Goal: Information Seeking & Learning: Learn about a topic

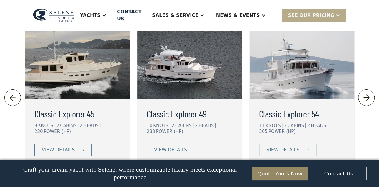
scroll to position [1287, 0]
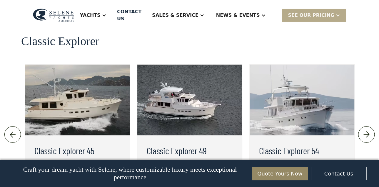
click at [182, 183] on div "view details" at bounding box center [170, 186] width 33 height 7
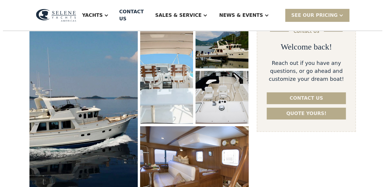
scroll to position [110, 0]
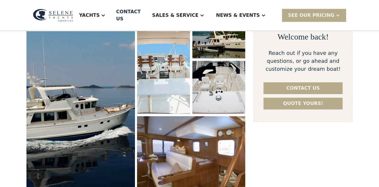
click at [123, 105] on img "open lightbox" at bounding box center [80, 100] width 115 height 200
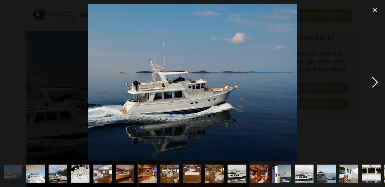
click at [374, 85] on div "next image" at bounding box center [375, 82] width 20 height 157
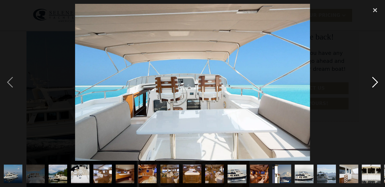
click at [374, 85] on div "next image" at bounding box center [375, 82] width 20 height 157
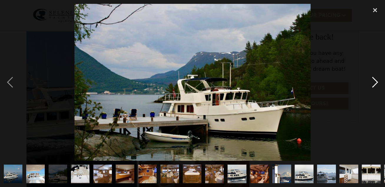
click at [374, 85] on div "next image" at bounding box center [375, 82] width 20 height 157
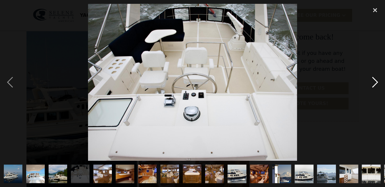
click at [374, 85] on div "next image" at bounding box center [375, 82] width 20 height 157
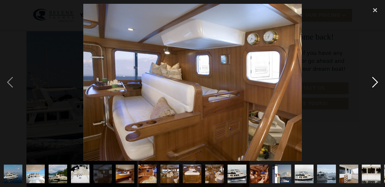
click at [374, 85] on div "next image" at bounding box center [375, 82] width 20 height 157
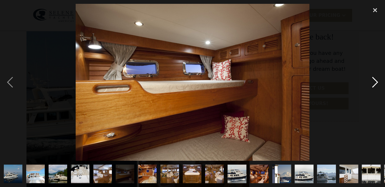
click at [374, 85] on div "next image" at bounding box center [375, 82] width 20 height 157
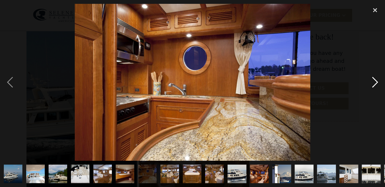
click at [374, 84] on div "next image" at bounding box center [375, 82] width 20 height 157
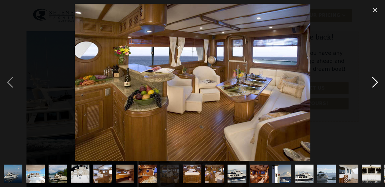
click at [374, 84] on div "next image" at bounding box center [375, 82] width 20 height 157
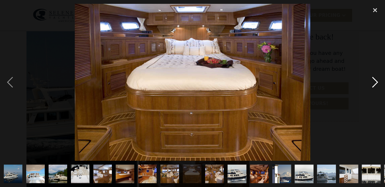
click at [374, 84] on div "next image" at bounding box center [375, 82] width 20 height 157
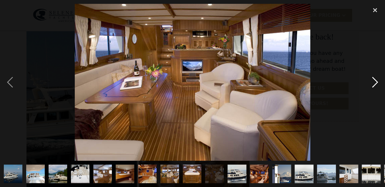
click at [374, 84] on div "next image" at bounding box center [375, 82] width 20 height 157
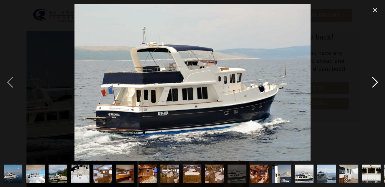
click at [374, 84] on div "next image" at bounding box center [375, 82] width 20 height 157
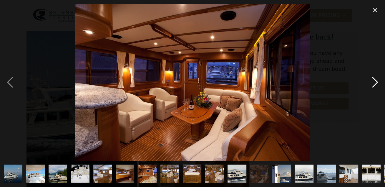
click at [374, 84] on div "next image" at bounding box center [375, 82] width 20 height 157
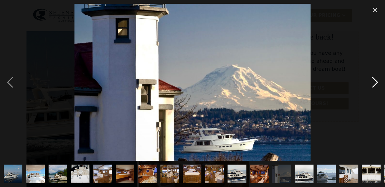
click at [374, 84] on div "next image" at bounding box center [375, 82] width 20 height 157
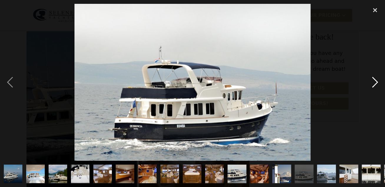
click at [374, 84] on div "next image" at bounding box center [375, 82] width 20 height 157
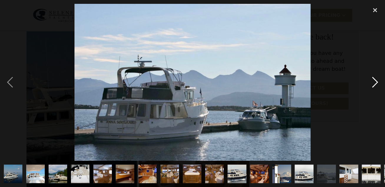
click at [374, 84] on div "next image" at bounding box center [375, 82] width 20 height 157
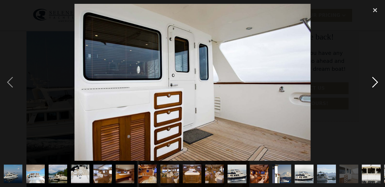
click at [374, 84] on div "next image" at bounding box center [375, 82] width 20 height 157
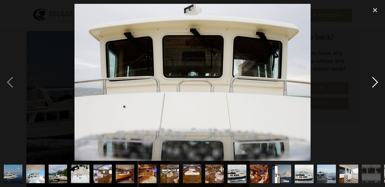
click at [374, 84] on div "next image" at bounding box center [375, 82] width 20 height 157
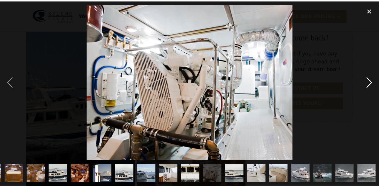
scroll to position [0, 178]
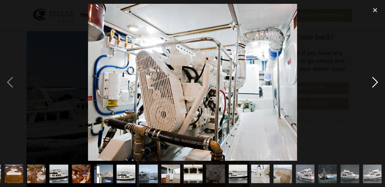
click at [374, 84] on div "next image" at bounding box center [375, 82] width 20 height 157
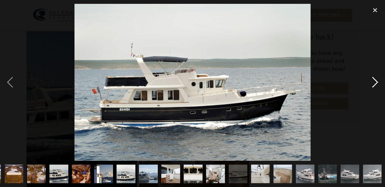
click at [374, 84] on div "next image" at bounding box center [375, 82] width 20 height 157
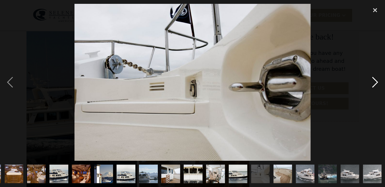
click at [374, 84] on div "next image" at bounding box center [375, 82] width 20 height 157
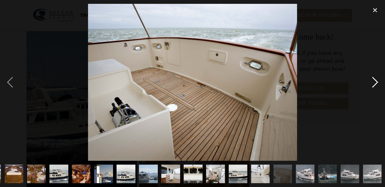
click at [374, 84] on div "next image" at bounding box center [375, 82] width 20 height 157
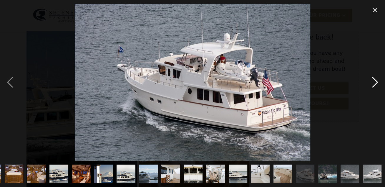
click at [374, 84] on div "next image" at bounding box center [375, 82] width 20 height 157
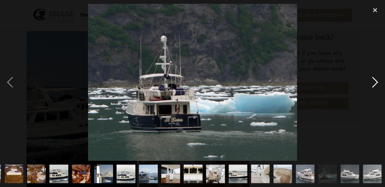
click at [374, 84] on div "next image" at bounding box center [375, 82] width 20 height 157
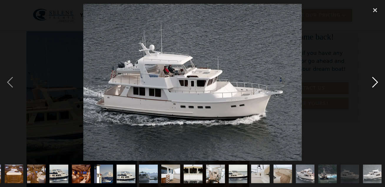
click at [374, 84] on div "next image" at bounding box center [375, 82] width 20 height 157
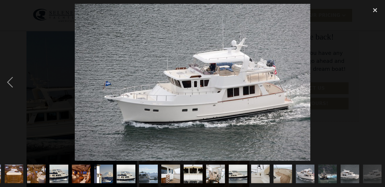
click at [374, 84] on div "next image" at bounding box center [375, 82] width 20 height 157
click at [375, 11] on div "close lightbox" at bounding box center [375, 10] width 20 height 13
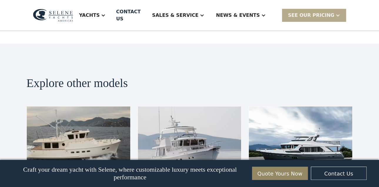
scroll to position [1323, 0]
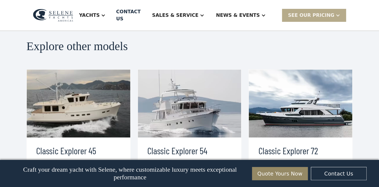
click at [310, 180] on link "view details" at bounding box center [286, 186] width 57 height 12
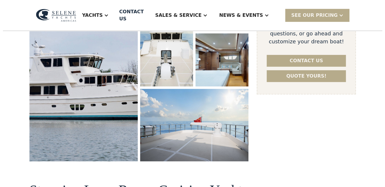
scroll to position [147, 0]
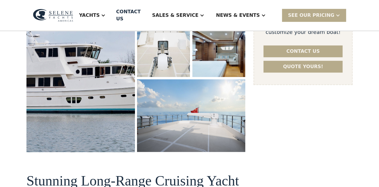
click at [130, 114] on img "open lightbox" at bounding box center [80, 60] width 115 height 194
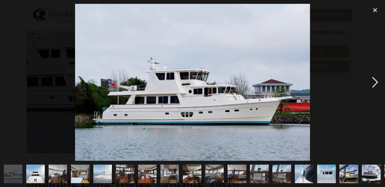
click at [375, 81] on div "next image" at bounding box center [375, 82] width 20 height 157
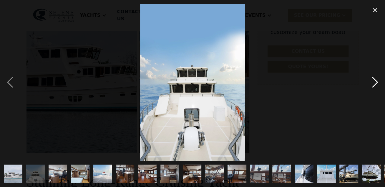
click at [375, 81] on div "next image" at bounding box center [375, 82] width 20 height 157
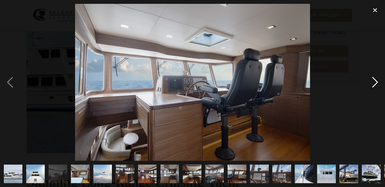
click at [375, 81] on div "next image" at bounding box center [375, 82] width 20 height 157
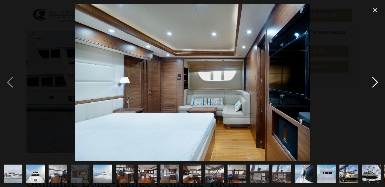
click at [375, 81] on div "next image" at bounding box center [375, 82] width 20 height 157
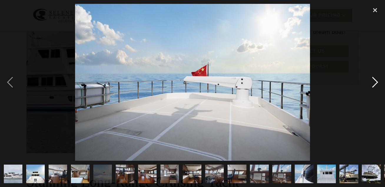
click at [375, 81] on div "next image" at bounding box center [375, 82] width 20 height 157
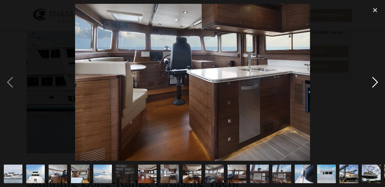
click at [375, 81] on div "next image" at bounding box center [375, 82] width 20 height 157
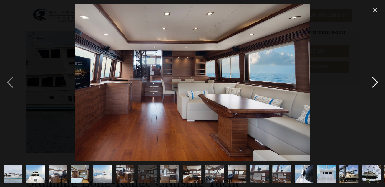
click at [375, 81] on div "next image" at bounding box center [375, 82] width 20 height 157
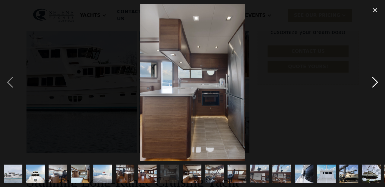
click at [375, 81] on div "next image" at bounding box center [375, 82] width 20 height 157
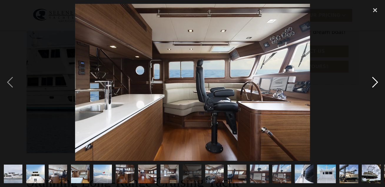
click at [375, 81] on div "next image" at bounding box center [375, 82] width 20 height 157
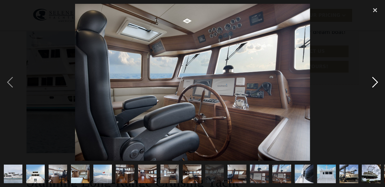
click at [375, 81] on div "next image" at bounding box center [375, 82] width 20 height 157
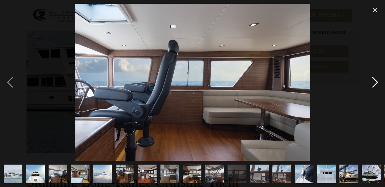
click at [375, 81] on div "next image" at bounding box center [375, 82] width 20 height 157
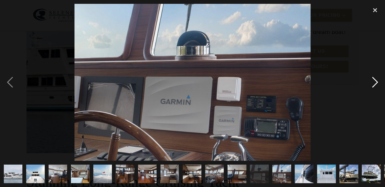
click at [375, 81] on div "next image" at bounding box center [375, 82] width 20 height 157
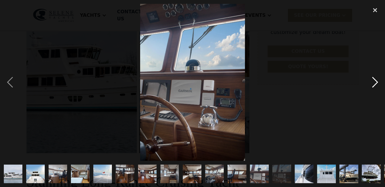
click at [375, 81] on div "next image" at bounding box center [375, 82] width 20 height 157
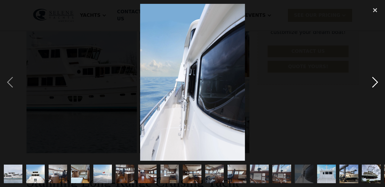
click at [375, 81] on div "next image" at bounding box center [375, 82] width 20 height 157
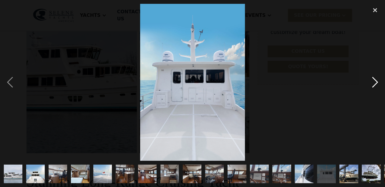
click at [374, 81] on div "next image" at bounding box center [375, 82] width 20 height 157
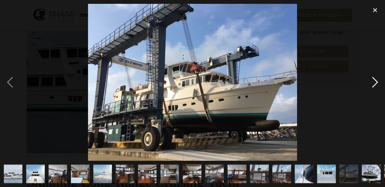
click at [374, 81] on div "next image" at bounding box center [375, 82] width 20 height 157
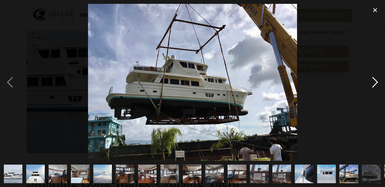
click at [374, 81] on div "next image" at bounding box center [375, 82] width 20 height 157
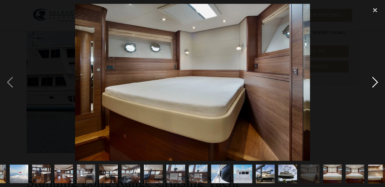
scroll to position [0, 111]
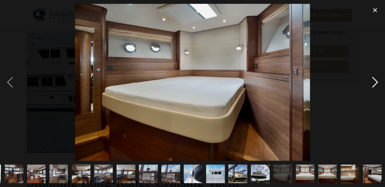
click at [374, 81] on div "next image" at bounding box center [375, 82] width 20 height 157
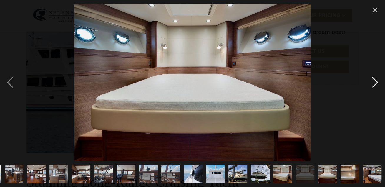
click at [374, 81] on div "next image" at bounding box center [375, 82] width 20 height 157
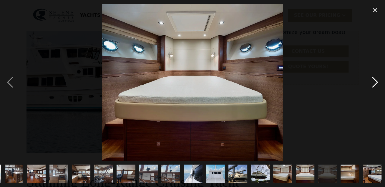
click at [374, 81] on div "next image" at bounding box center [375, 82] width 20 height 157
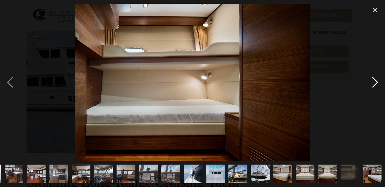
click at [374, 81] on div "next image" at bounding box center [375, 82] width 20 height 157
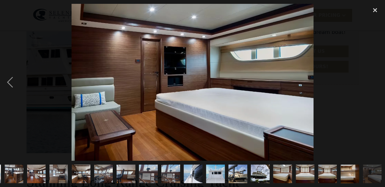
click at [374, 81] on div "next image" at bounding box center [375, 82] width 20 height 157
click at [374, 10] on div "close lightbox" at bounding box center [375, 10] width 20 height 13
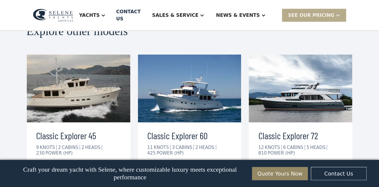
scroll to position [1027, 0]
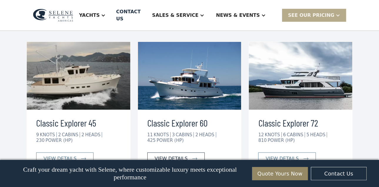
click at [182, 155] on div "view details" at bounding box center [171, 158] width 33 height 7
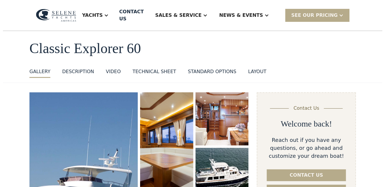
scroll to position [74, 0]
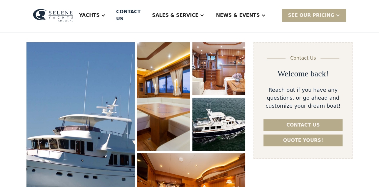
click at [128, 120] on img "open lightbox" at bounding box center [80, 134] width 115 height 194
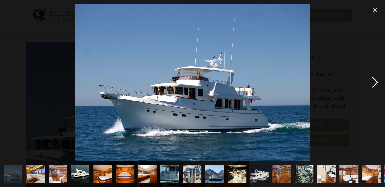
click at [375, 81] on div "next image" at bounding box center [375, 82] width 20 height 157
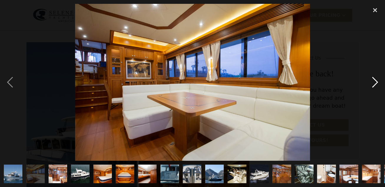
click at [375, 81] on div "next image" at bounding box center [375, 82] width 20 height 157
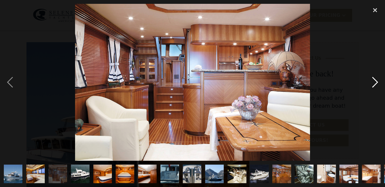
click at [375, 81] on div "next image" at bounding box center [375, 82] width 20 height 157
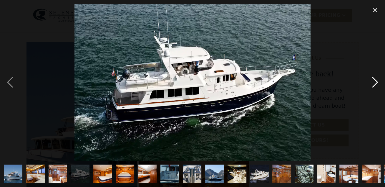
click at [375, 81] on div "next image" at bounding box center [375, 82] width 20 height 157
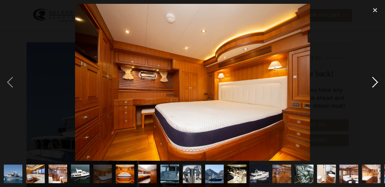
click at [375, 81] on div "next image" at bounding box center [375, 82] width 20 height 157
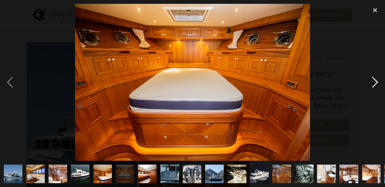
click at [375, 81] on div "next image" at bounding box center [375, 82] width 20 height 157
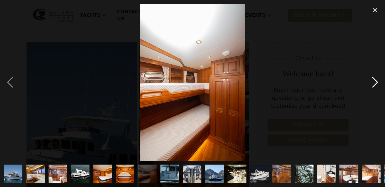
click at [376, 80] on div "next image" at bounding box center [375, 82] width 20 height 157
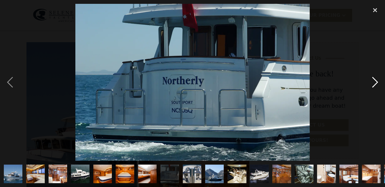
click at [376, 80] on div "next image" at bounding box center [375, 82] width 20 height 157
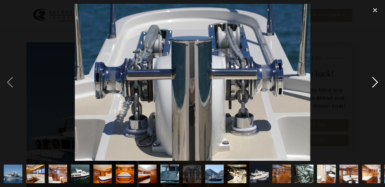
click at [376, 80] on div "next image" at bounding box center [375, 82] width 20 height 157
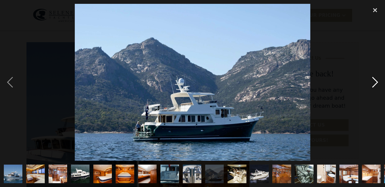
click at [376, 80] on div "next image" at bounding box center [375, 82] width 20 height 157
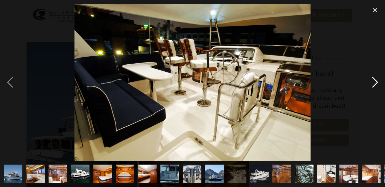
click at [376, 80] on div "next image" at bounding box center [375, 82] width 20 height 157
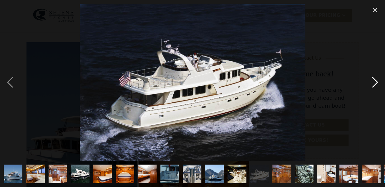
click at [376, 80] on div "next image" at bounding box center [375, 82] width 20 height 157
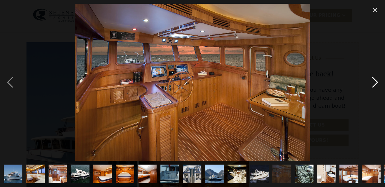
click at [376, 80] on div "next image" at bounding box center [375, 82] width 20 height 157
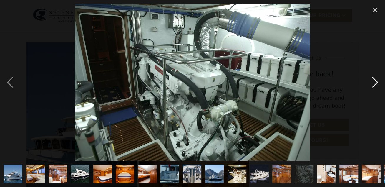
click at [376, 80] on div "next image" at bounding box center [375, 82] width 20 height 157
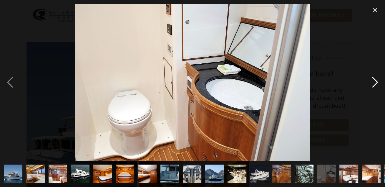
click at [376, 80] on div "next image" at bounding box center [375, 82] width 20 height 157
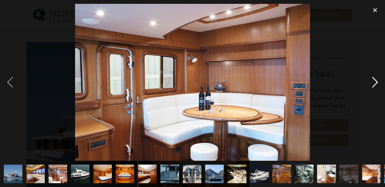
click at [376, 80] on div "next image" at bounding box center [375, 82] width 20 height 157
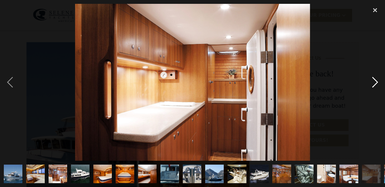
click at [376, 80] on div "next image" at bounding box center [375, 82] width 20 height 157
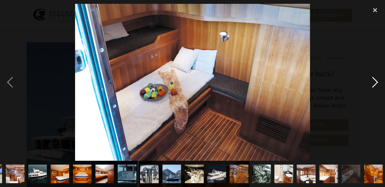
scroll to position [0, 44]
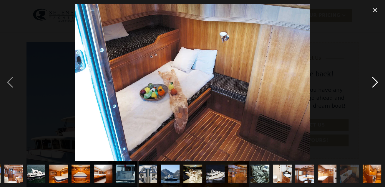
click at [376, 80] on div "next image" at bounding box center [375, 82] width 20 height 157
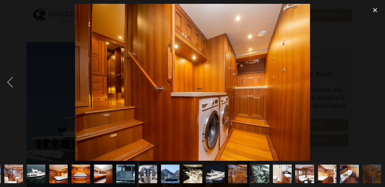
click at [376, 80] on div "next image" at bounding box center [375, 82] width 20 height 157
click at [374, 11] on div "close lightbox" at bounding box center [375, 10] width 20 height 13
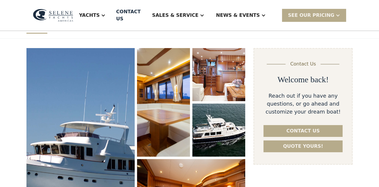
scroll to position [0, 0]
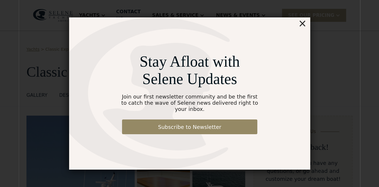
click at [304, 26] on div "×" at bounding box center [302, 23] width 9 height 12
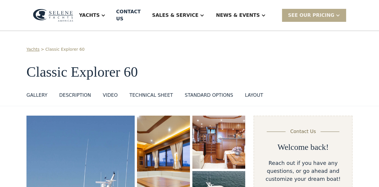
drag, startPoint x: 361, startPoint y: 0, endPoint x: 234, endPoint y: 37, distance: 132.5
click at [234, 37] on div "Yachts > Classic Explorer 60 Classic Explorer 60 GALLERY GALLERY VIRTUAL TOUR D…" at bounding box center [189, 68] width 379 height 75
